Goal: Task Accomplishment & Management: Manage account settings

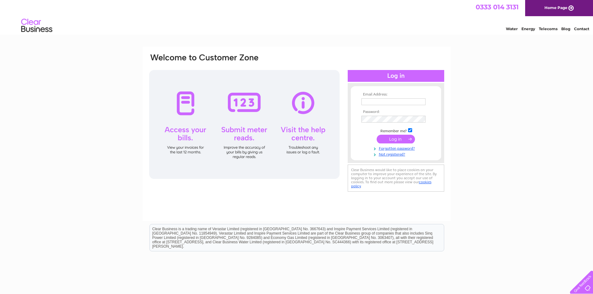
type input "[EMAIL_ADDRESS][DOMAIN_NAME]"
click at [390, 137] on input "submit" at bounding box center [395, 139] width 38 height 9
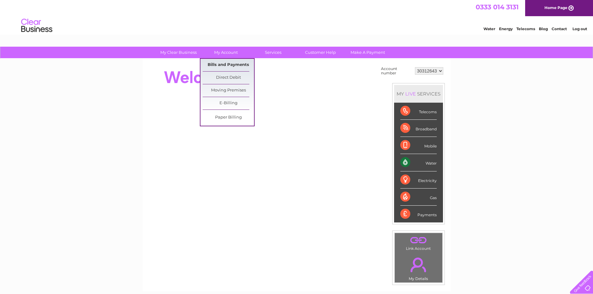
click at [219, 63] on link "Bills and Payments" at bounding box center [228, 65] width 51 height 12
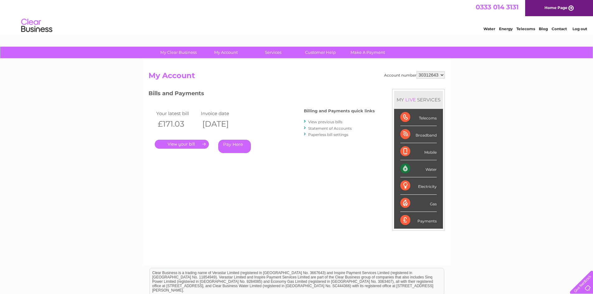
click at [181, 143] on link "." at bounding box center [182, 144] width 54 height 9
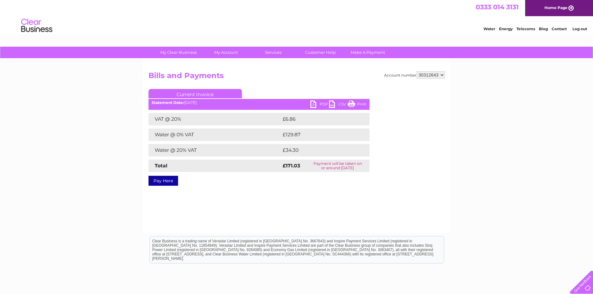
click at [321, 104] on link "PDF" at bounding box center [319, 104] width 19 height 9
